Goal: Book appointment/travel/reservation

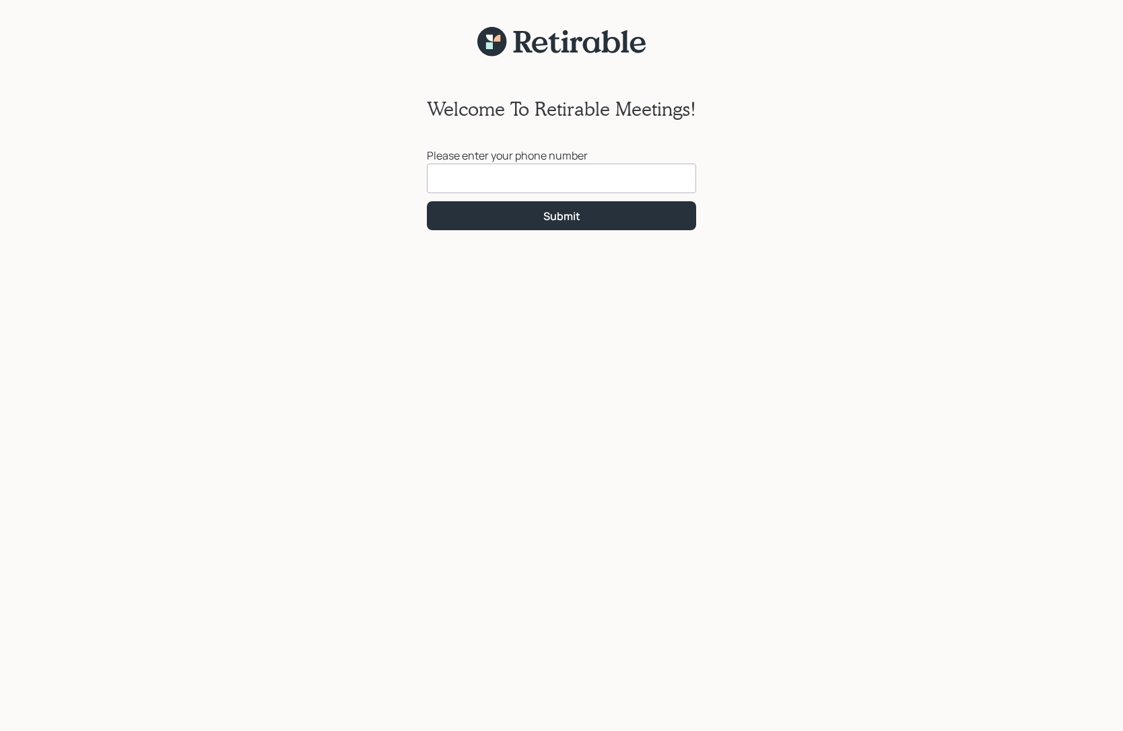
click at [568, 167] on input at bounding box center [561, 179] width 269 height 30
type input "[PHONE_NUMBER]"
click at [627, 220] on button "Submit" at bounding box center [561, 215] width 269 height 29
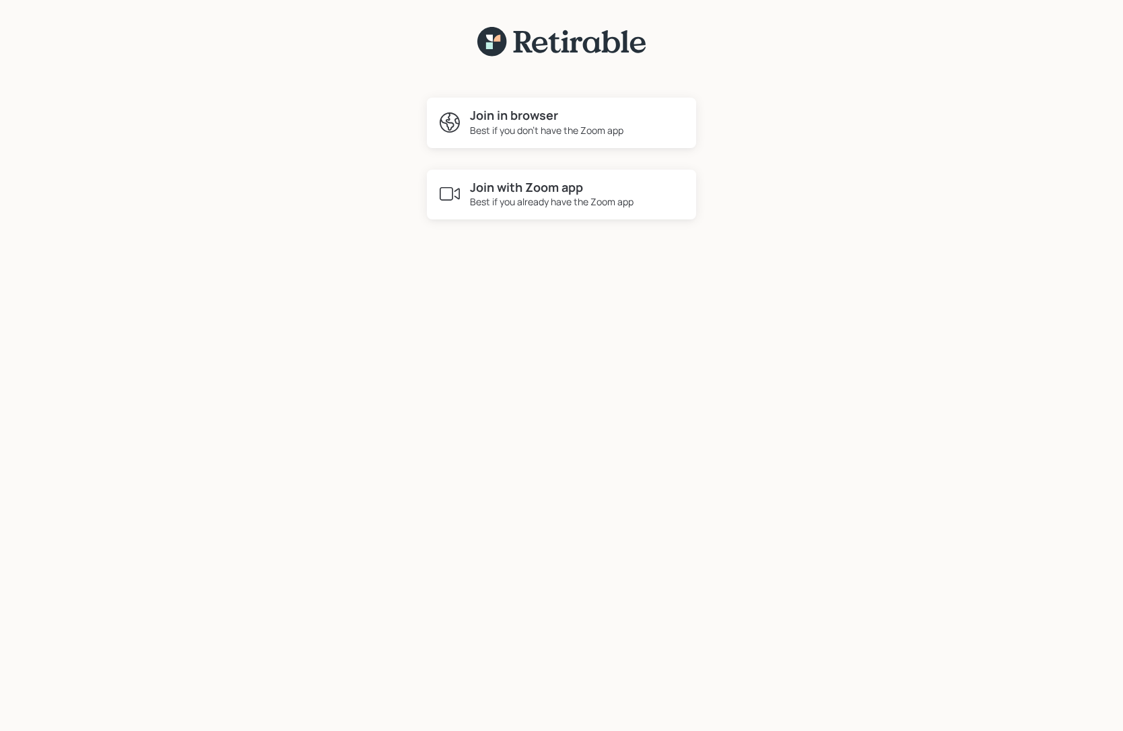
click at [502, 189] on h4 "Join with Zoom app" at bounding box center [552, 187] width 164 height 15
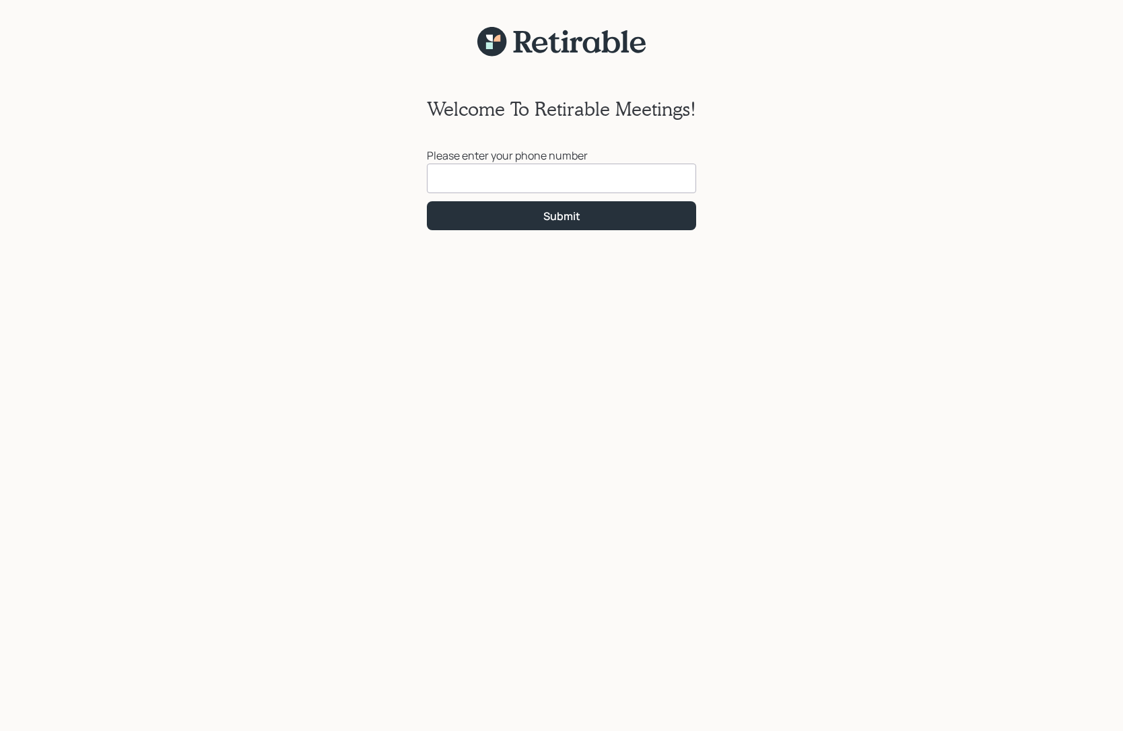
click at [593, 180] on input at bounding box center [561, 179] width 269 height 30
type input "844371128"
click at [478, 215] on button "Submit" at bounding box center [561, 215] width 269 height 29
click at [499, 179] on input "844371128" at bounding box center [561, 179] width 269 height 30
drag, startPoint x: 466, startPoint y: 179, endPoint x: 377, endPoint y: 164, distance: 90.2
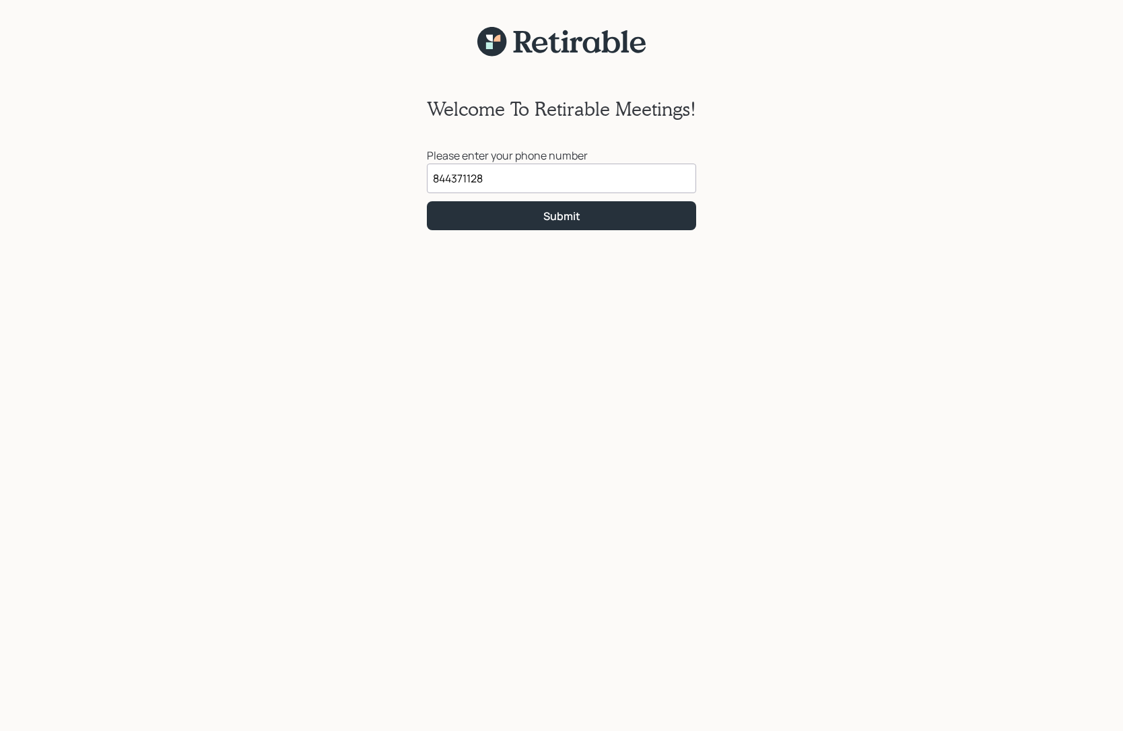
click at [397, 171] on div "Welcome To Retirable Meetings! Please enter your phone number [PHONE_NUMBER] Su…" at bounding box center [561, 402] width 1123 height 691
